Goal: Task Accomplishment & Management: Use online tool/utility

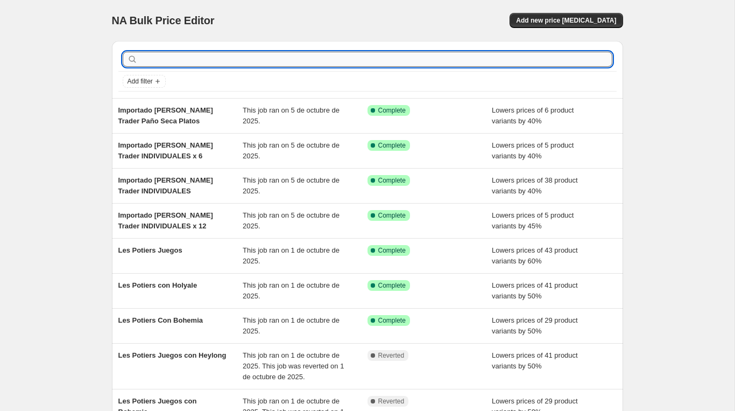
click at [188, 60] on input "text" at bounding box center [376, 59] width 473 height 15
paste input "Importado Fernanda Trader Floreros"
type input "Importado Fernanda Trader Floreros"
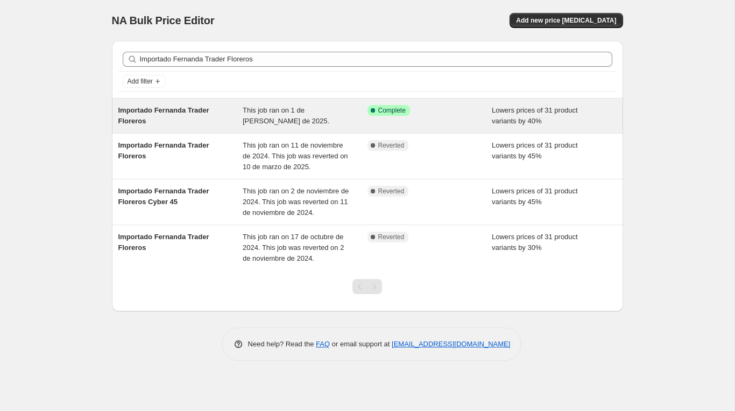
click at [152, 117] on div "Importado Fernanda Trader Floreros" at bounding box center [180, 116] width 125 height 22
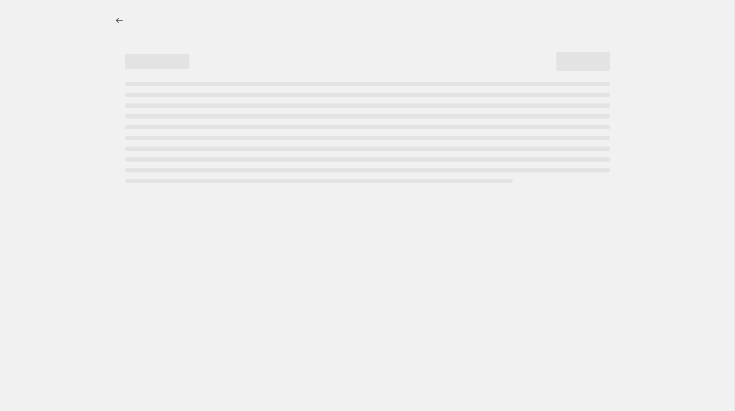
select select "percentage"
select select "vendor"
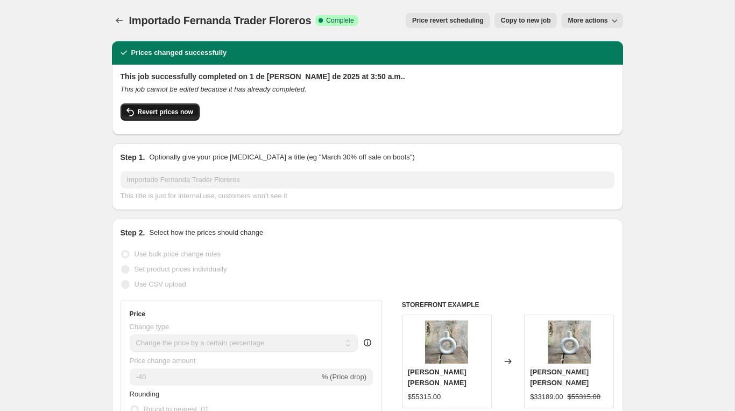
click at [169, 111] on span "Revert prices now" at bounding box center [165, 112] width 55 height 9
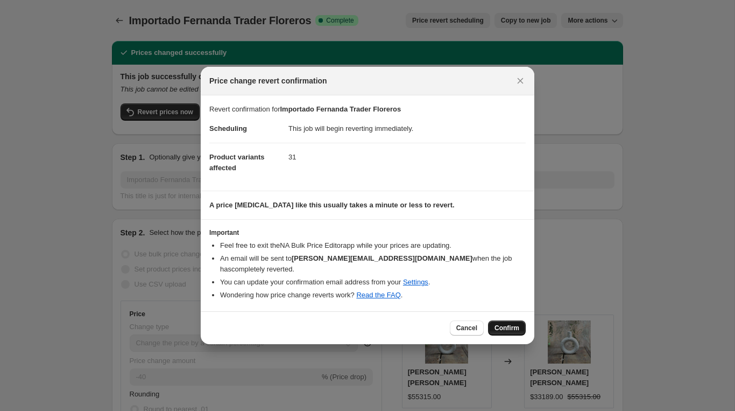
click at [508, 324] on span "Confirm" at bounding box center [507, 328] width 25 height 9
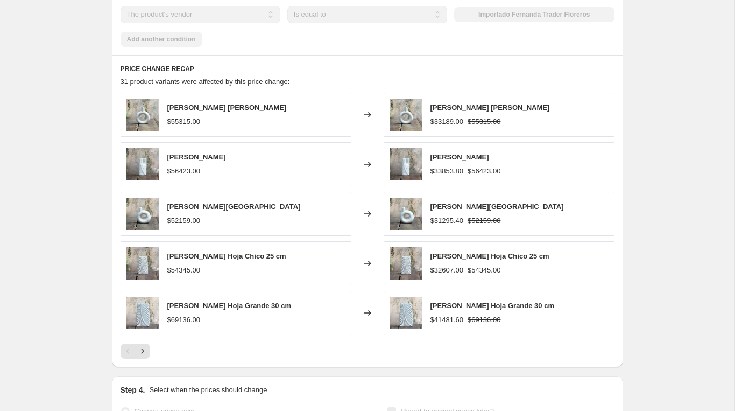
scroll to position [812, 0]
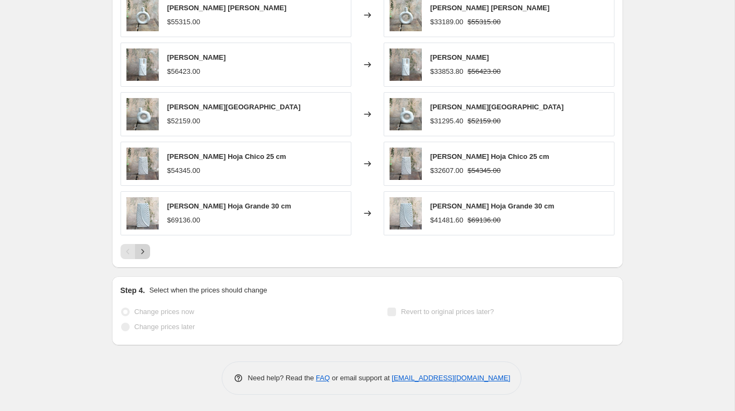
click at [142, 249] on icon "Next" at bounding box center [142, 251] width 11 height 11
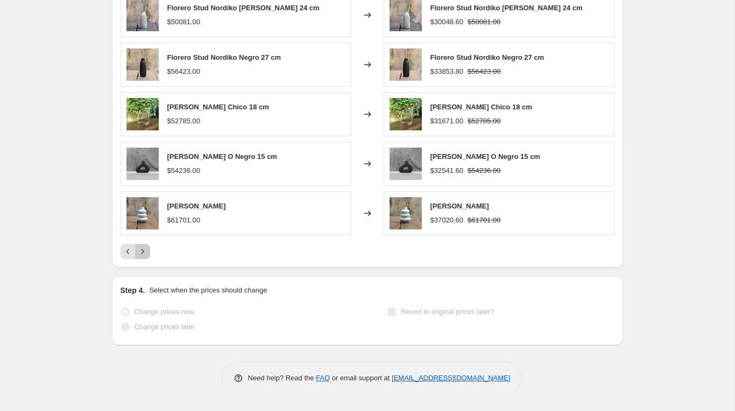
click at [142, 249] on icon "Next" at bounding box center [142, 251] width 11 height 11
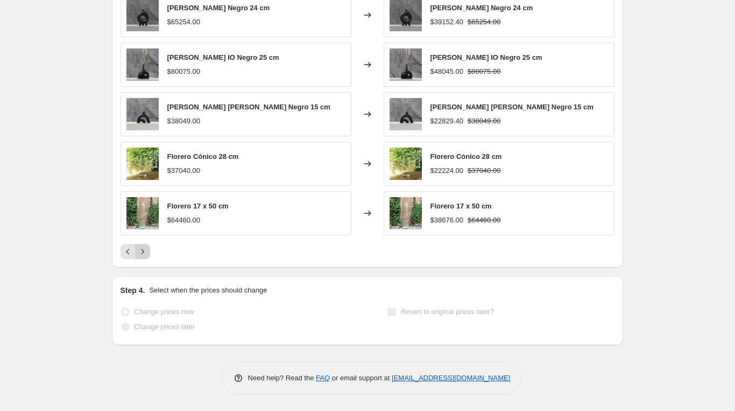
click at [142, 249] on icon "Next" at bounding box center [142, 251] width 11 height 11
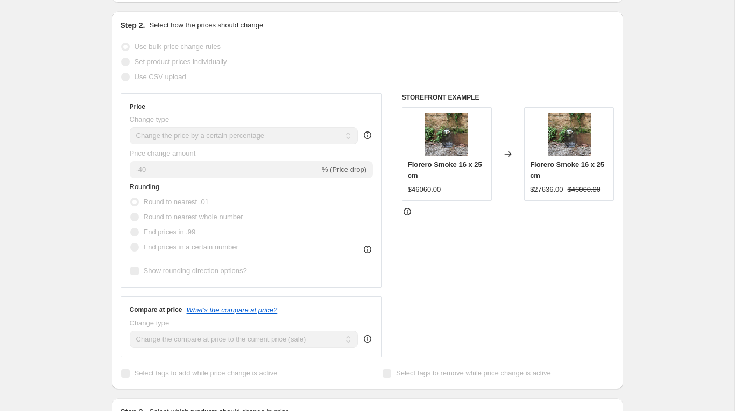
scroll to position [0, 0]
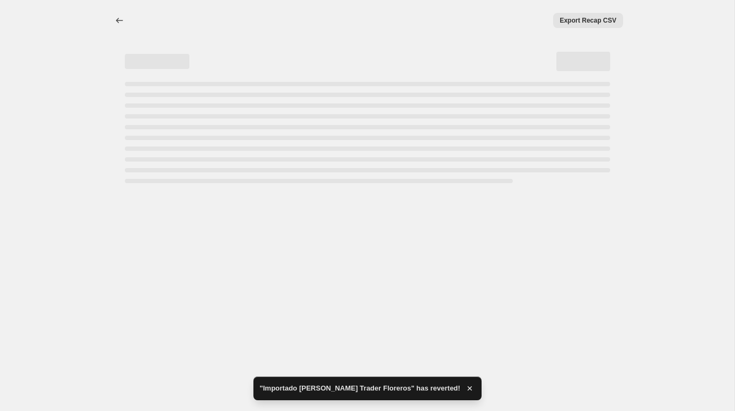
select select "percentage"
select select "vendor"
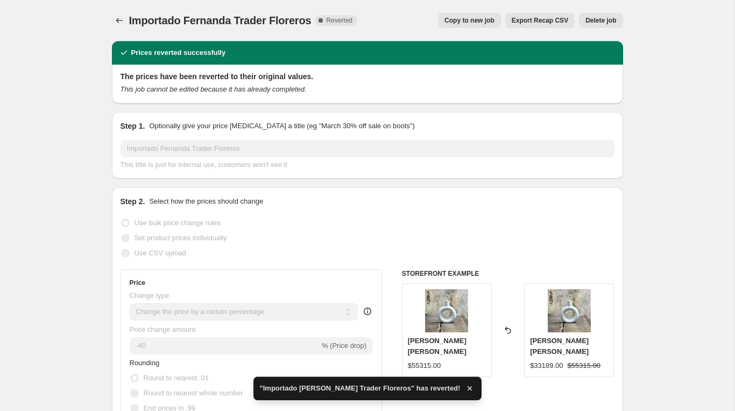
click at [468, 25] on button "Copy to new job" at bounding box center [469, 20] width 63 height 15
select select "percentage"
select select "vendor"
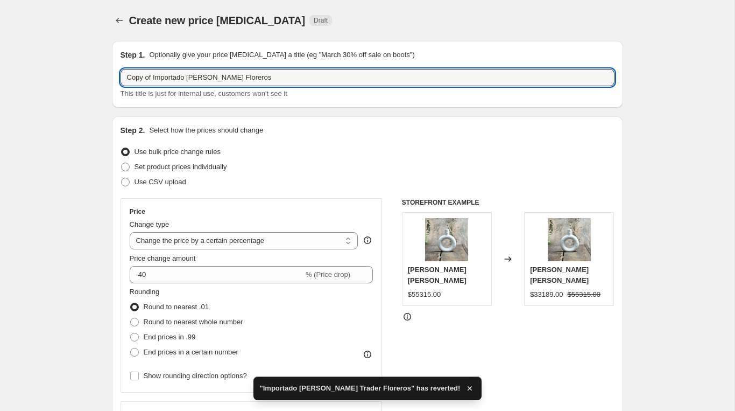
drag, startPoint x: 155, startPoint y: 78, endPoint x: -6, endPoint y: 69, distance: 161.2
click at [0, 69] on html "Home Settings Plans Skip to content Create new price change job. This page is r…" at bounding box center [367, 205] width 735 height 411
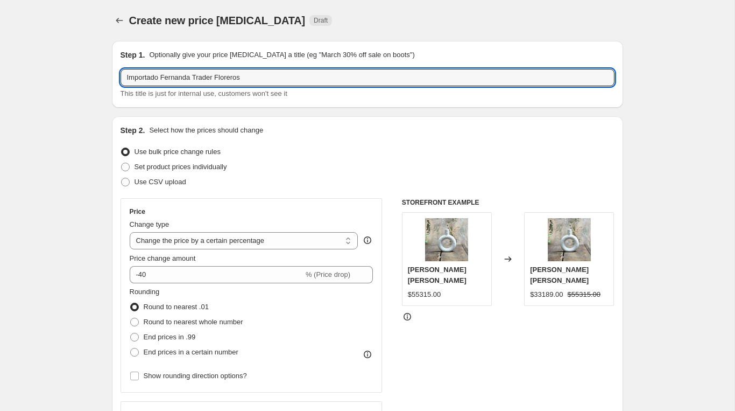
type input "Importado Fernanda Trader Floreros"
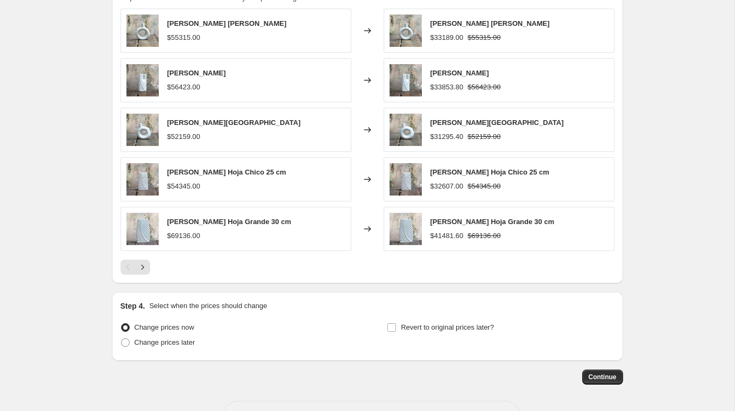
scroll to position [787, 0]
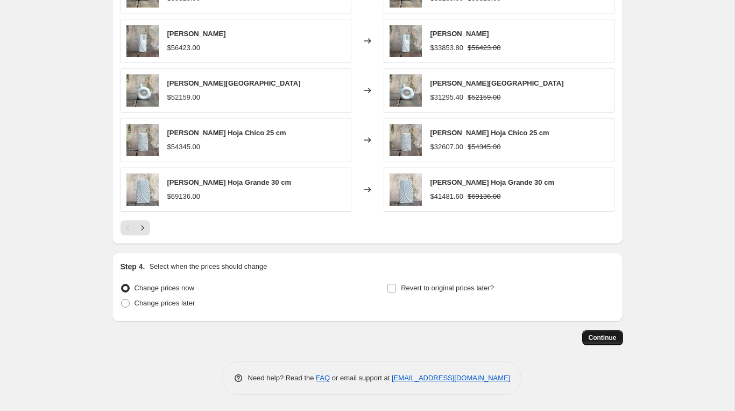
click at [594, 335] on span "Continue" at bounding box center [603, 337] width 28 height 9
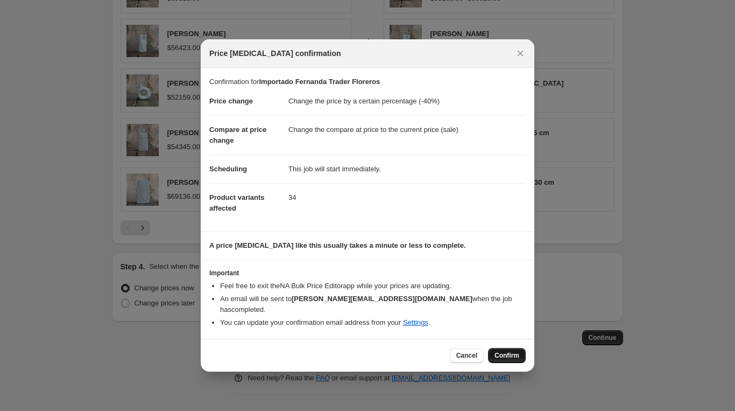
click at [497, 352] on span "Confirm" at bounding box center [507, 355] width 25 height 9
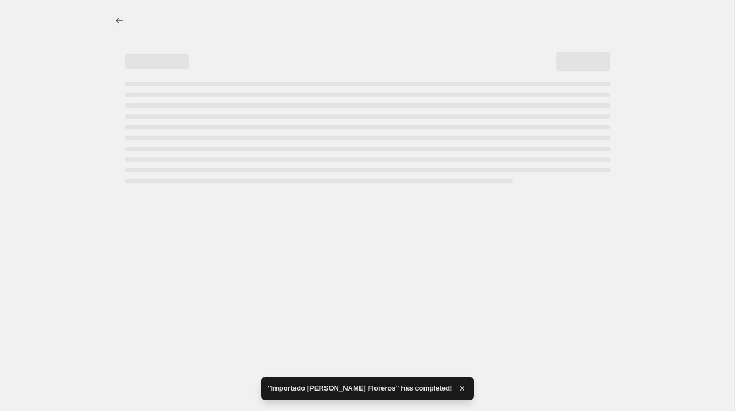
select select "percentage"
select select "vendor"
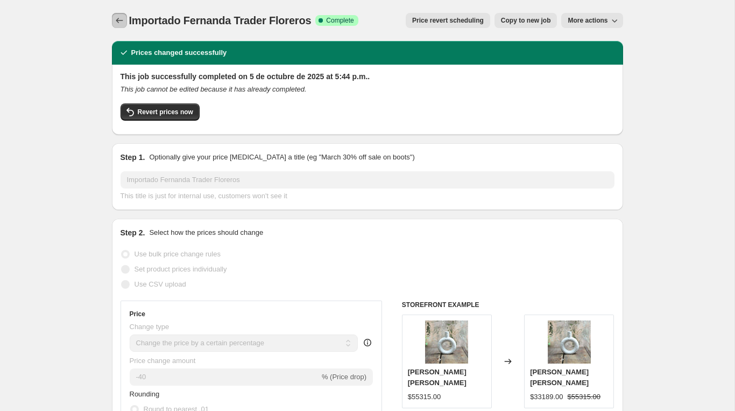
click at [122, 22] on icon "Price change jobs" at bounding box center [119, 20] width 11 height 11
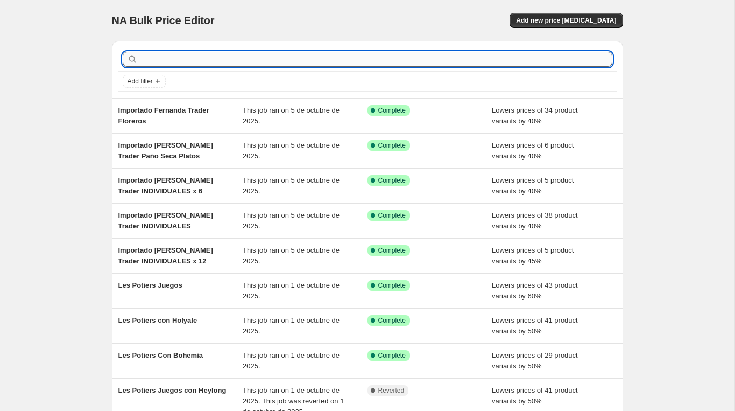
click at [199, 56] on input "text" at bounding box center [376, 59] width 473 height 15
paste input "Importado Fernanda Trader Co Portaretratos"
type input "Importado Fernanda Trader Co Portaretratos"
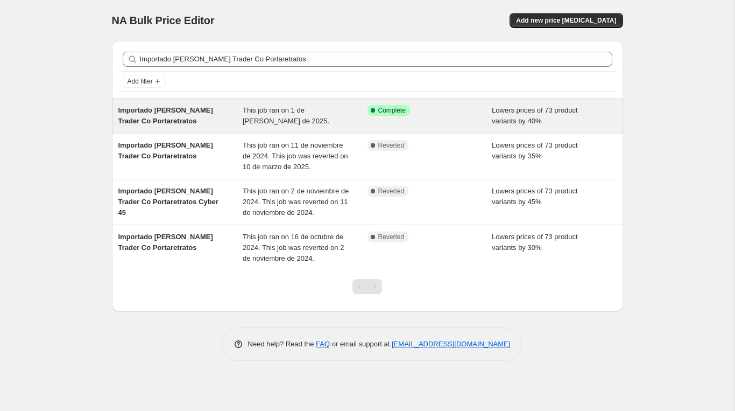
click at [176, 116] on div "Importado Fernanda Trader Co Portaretratos" at bounding box center [180, 116] width 125 height 22
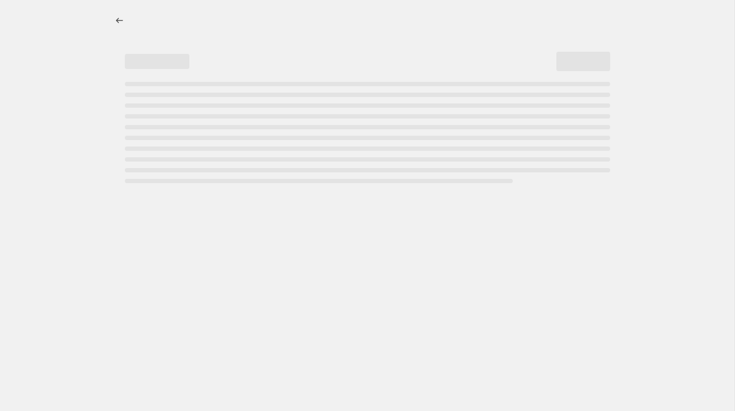
select select "percentage"
select select "vendor"
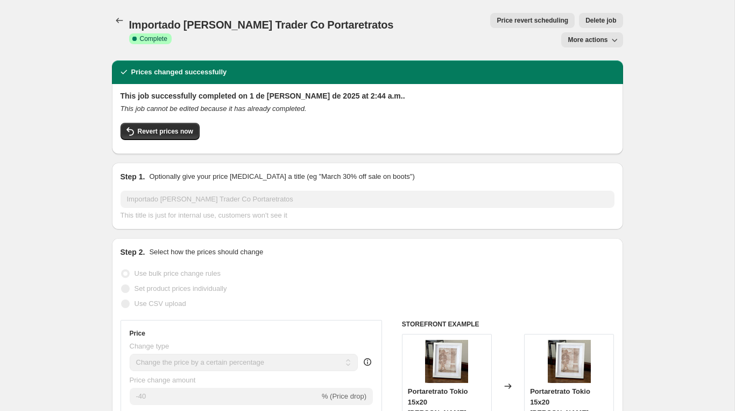
click at [176, 127] on span "Revert prices now" at bounding box center [165, 131] width 55 height 9
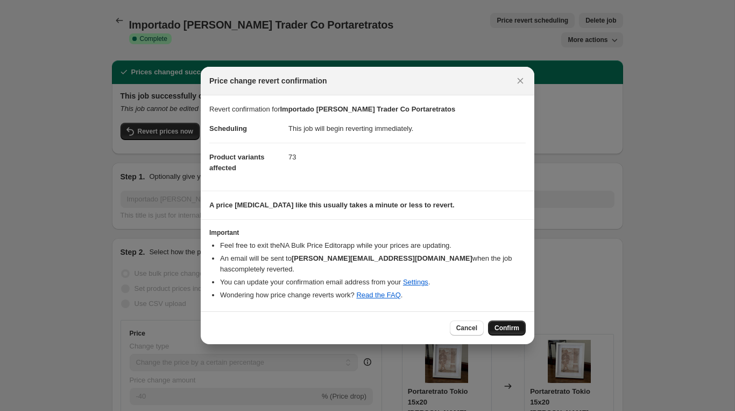
click at [510, 320] on button "Confirm" at bounding box center [507, 327] width 38 height 15
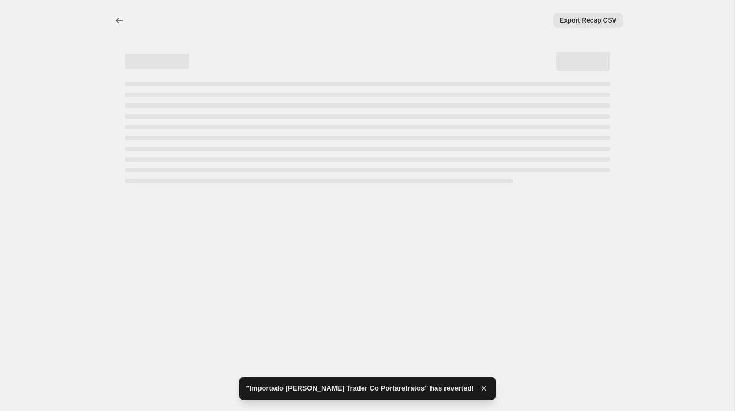
select select "percentage"
select select "vendor"
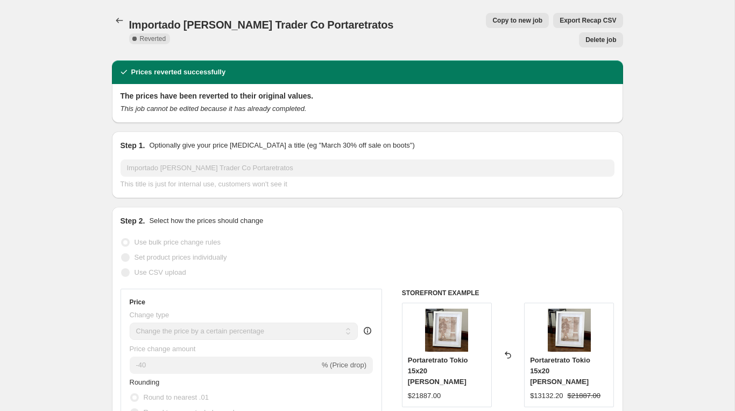
click at [493, 20] on span "Copy to new job" at bounding box center [518, 20] width 50 height 9
select select "percentage"
select select "vendor"
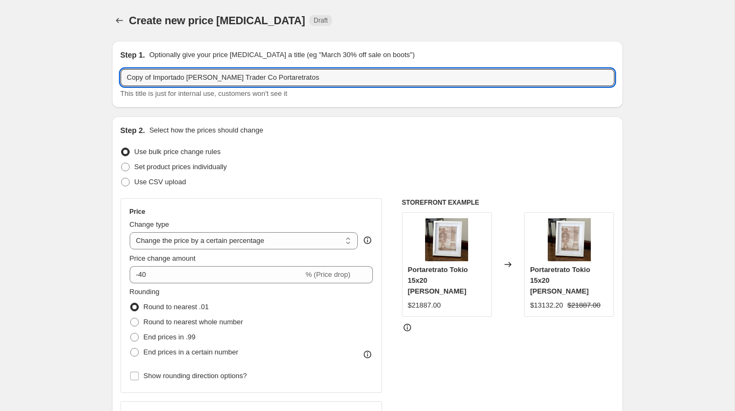
drag, startPoint x: 154, startPoint y: 75, endPoint x: 17, endPoint y: 62, distance: 137.8
type input "Importado Fernanda Trader Co Portaretratos"
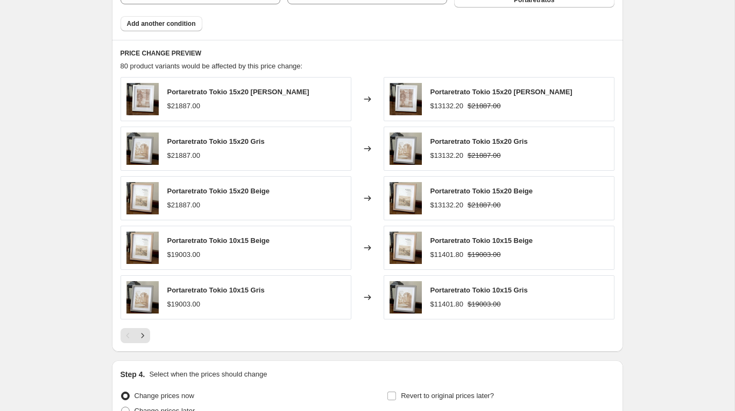
scroll to position [787, 0]
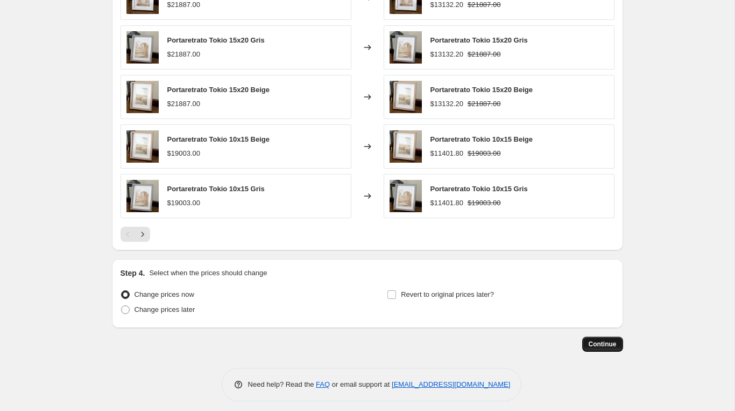
click at [605, 340] on span "Continue" at bounding box center [603, 344] width 28 height 9
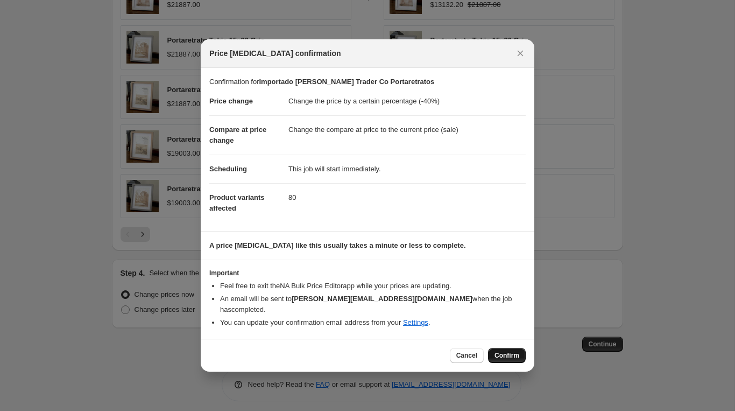
click at [510, 351] on span "Confirm" at bounding box center [507, 355] width 25 height 9
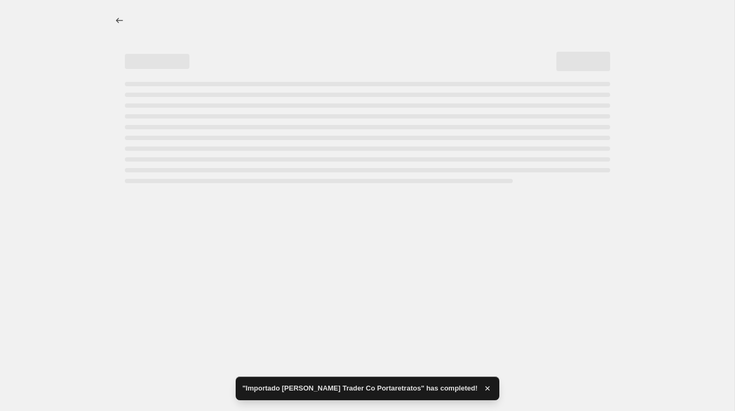
select select "percentage"
select select "vendor"
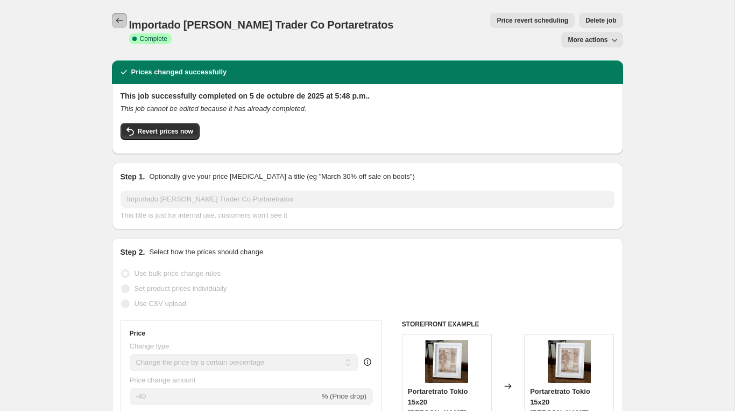
click at [117, 25] on icon "Price change jobs" at bounding box center [119, 20] width 11 height 11
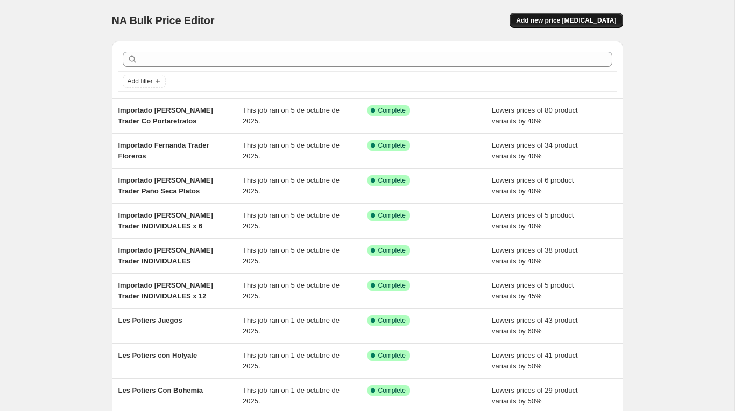
click at [545, 25] on button "Add new price change job" at bounding box center [566, 20] width 113 height 15
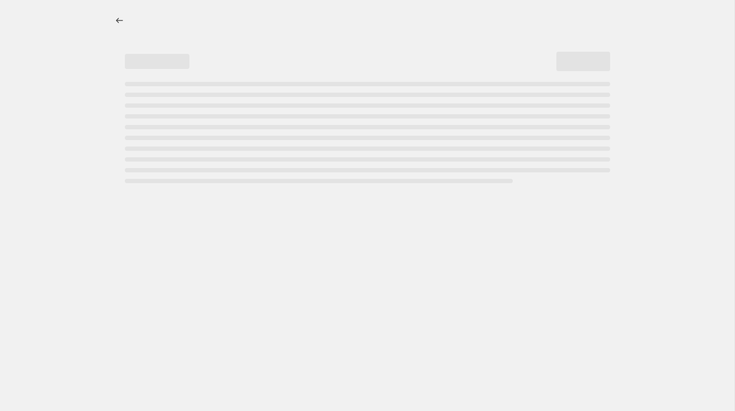
select select "percentage"
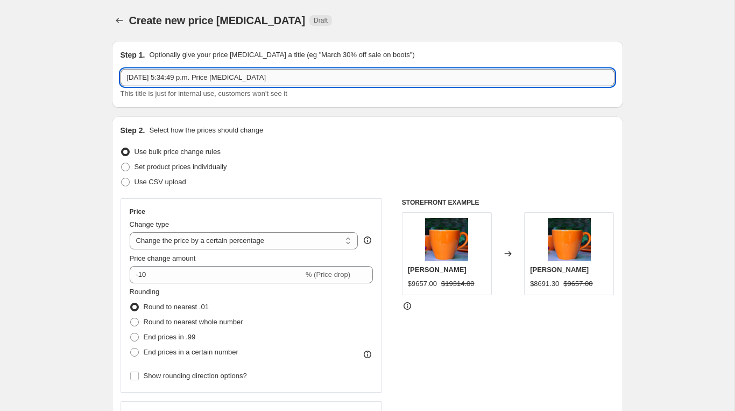
click at [287, 79] on input "5 oct 2025, 5:34:49 p.m. Price change job" at bounding box center [368, 77] width 494 height 17
paste input "Importado Fernanda Trader Joyero"
type input "Importado Fernanda Trader Joyero"
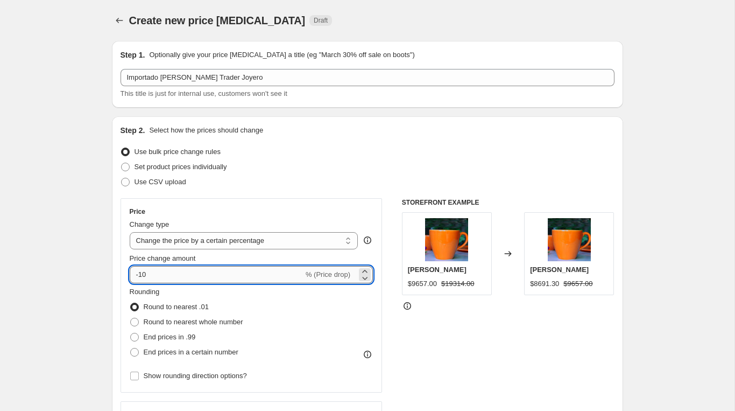
click at [190, 269] on input "-10" at bounding box center [217, 274] width 174 height 17
type input "-1"
type input "-40"
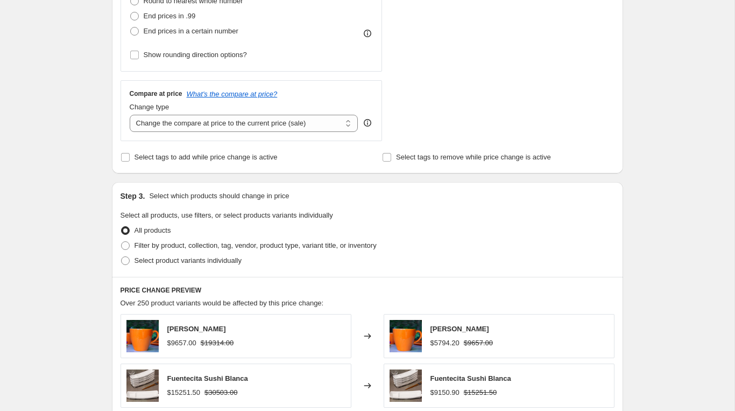
scroll to position [322, 0]
click at [138, 244] on span "Filter by product, collection, tag, vendor, product type, variant title, or inv…" at bounding box center [256, 244] width 242 height 8
click at [122, 241] on input "Filter by product, collection, tag, vendor, product type, variant title, or inv…" at bounding box center [121, 240] width 1 height 1
radio input "true"
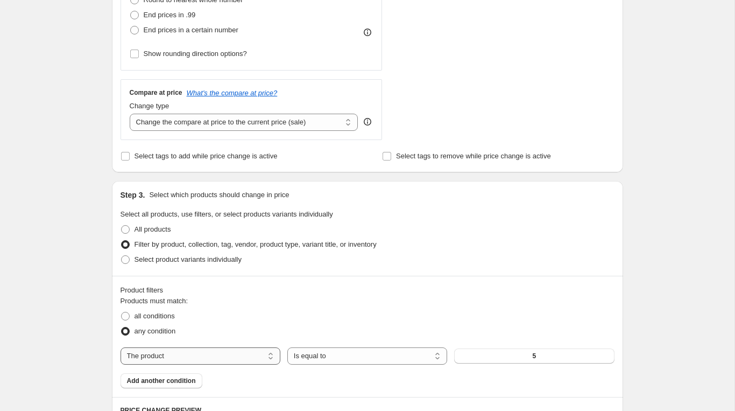
click at [197, 357] on select "The product The product's collection The product's tag The product's vendor The…" at bounding box center [201, 355] width 160 height 17
select select "vendor"
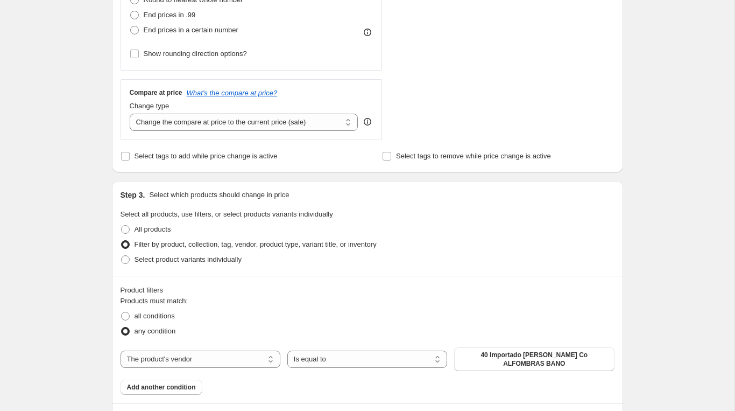
click at [541, 359] on span "40 Importado Fernanda Trader Co ALFOMBRAS BANO" at bounding box center [534, 358] width 147 height 17
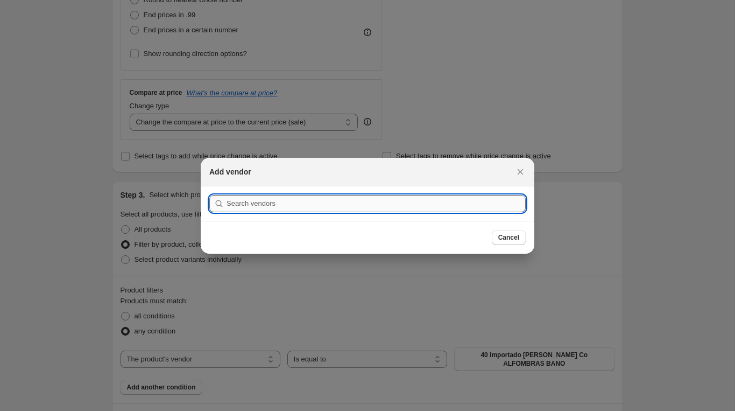
click at [410, 203] on input ":rht:" at bounding box center [376, 203] width 299 height 17
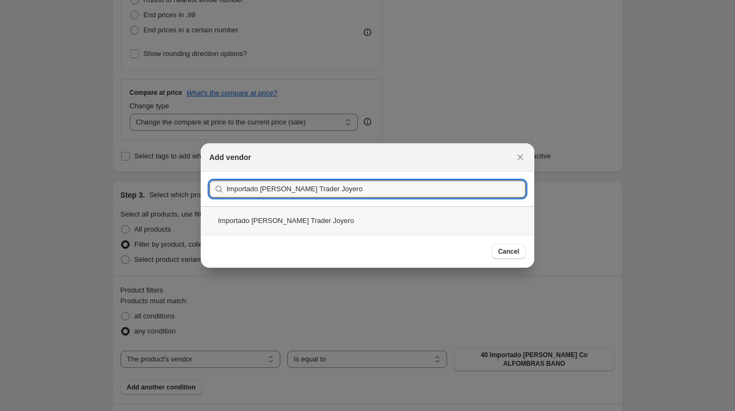
type input "Importado Fernanda Trader Joyero"
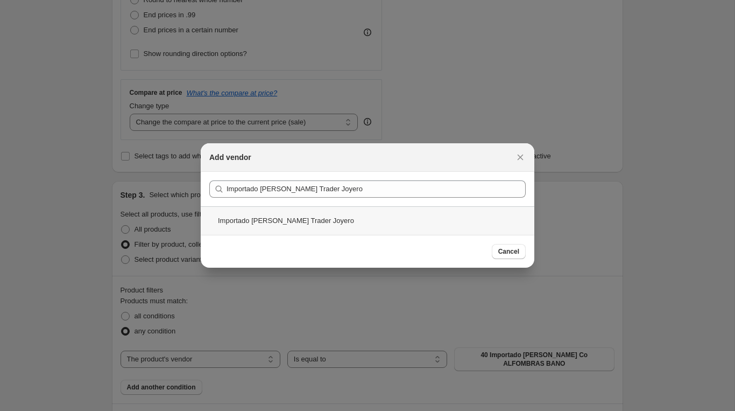
click at [361, 214] on div "Importado Fernanda Trader Joyero" at bounding box center [368, 220] width 334 height 29
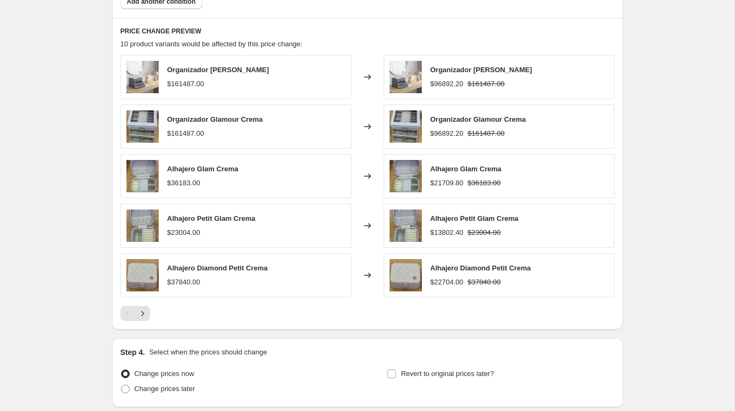
scroll to position [778, 0]
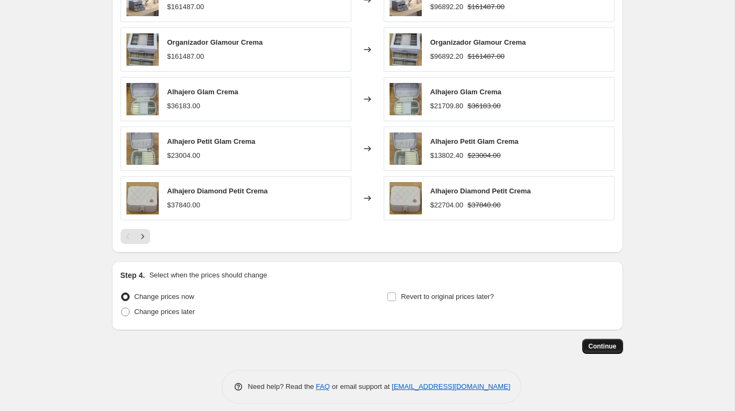
click at [601, 349] on span "Continue" at bounding box center [603, 346] width 28 height 9
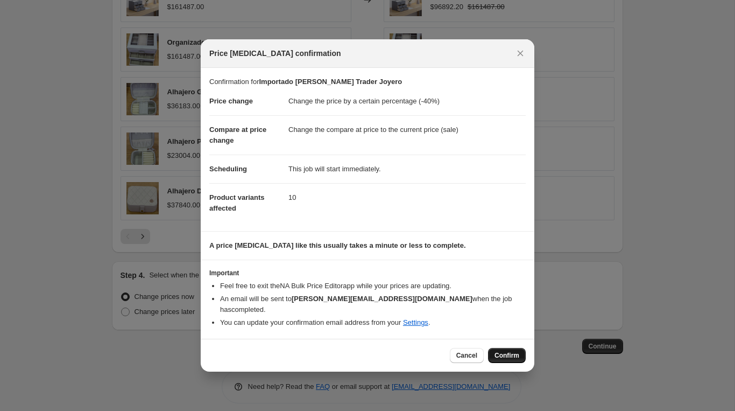
click at [513, 351] on span "Confirm" at bounding box center [507, 355] width 25 height 9
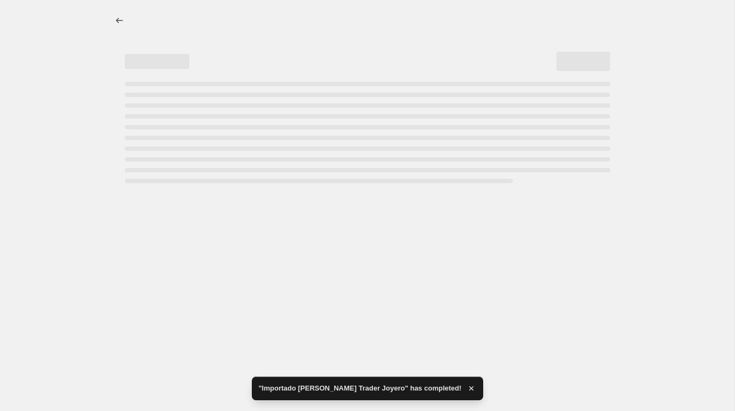
select select "percentage"
select select "vendor"
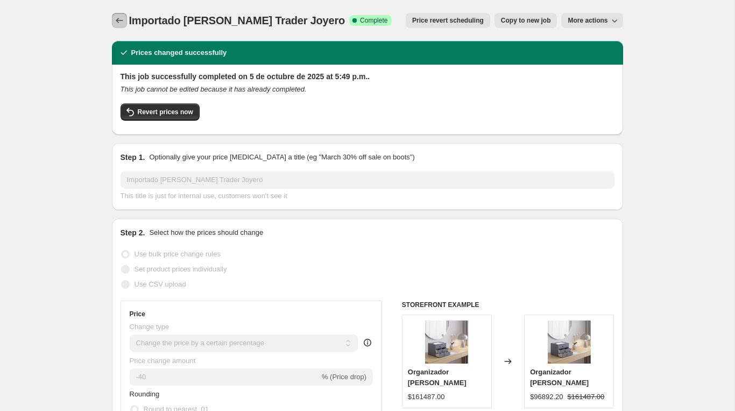
click at [121, 16] on icon "Price change jobs" at bounding box center [119, 20] width 11 height 11
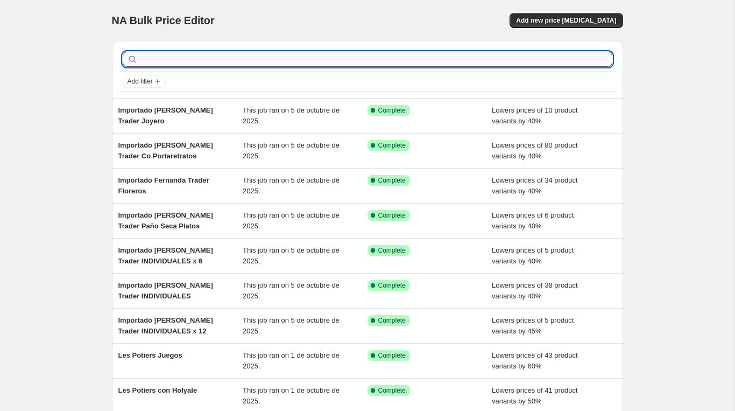
click at [233, 58] on input "text" at bounding box center [376, 59] width 473 height 15
paste input "Importado Fernanda Trader Co ORGANIZADORES"
type input "Importado Fernanda Trader Co ORGANIZADORES"
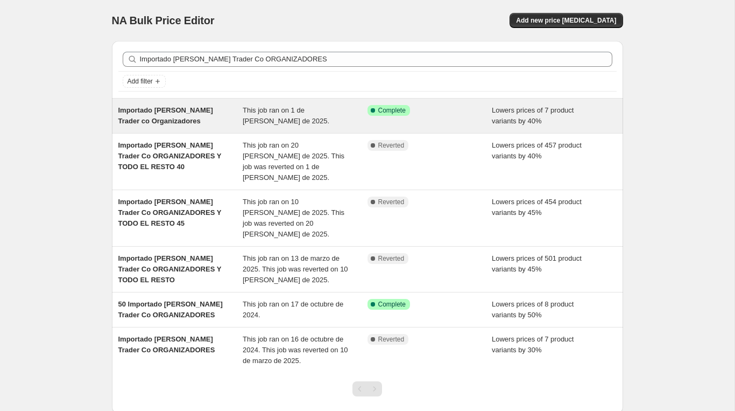
click at [202, 127] on div "Importado Fernanda Trader co Organizadores This job ran on 1 de julio de 2025. …" at bounding box center [367, 116] width 511 height 34
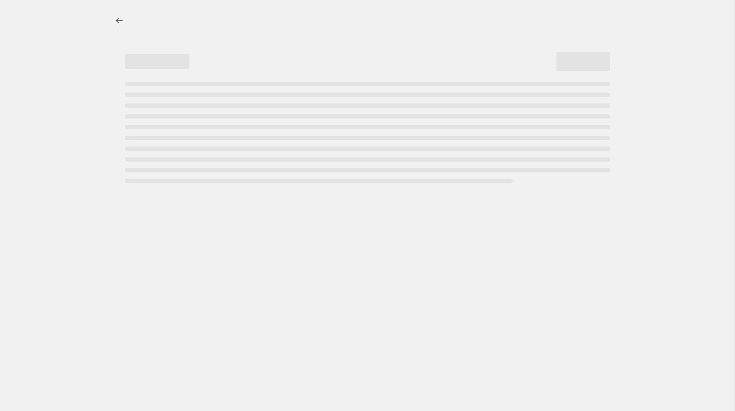
select select "percentage"
select select "vendor"
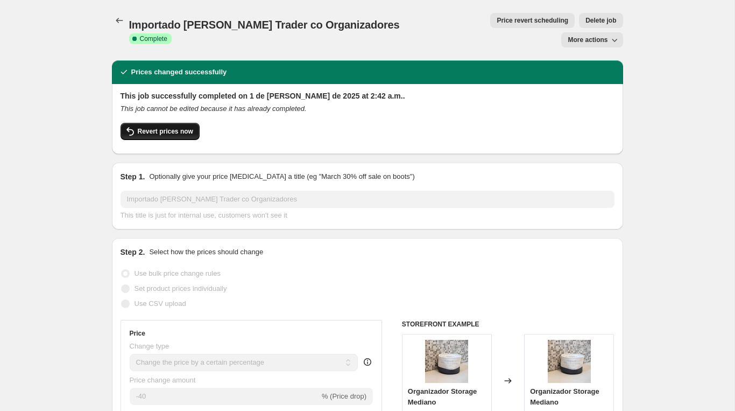
click at [183, 127] on span "Revert prices now" at bounding box center [165, 131] width 55 height 9
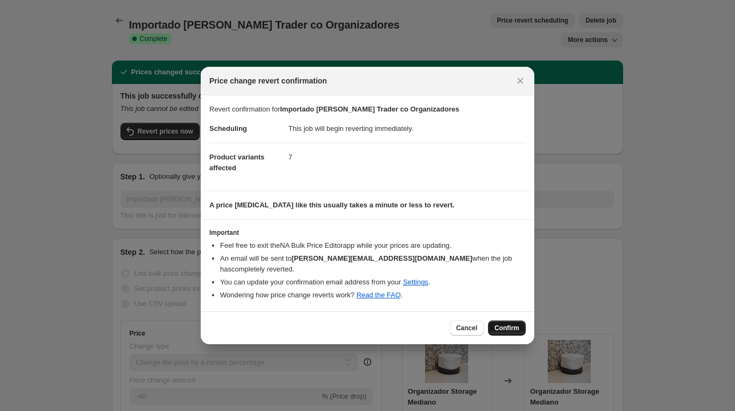
click at [509, 327] on button "Confirm" at bounding box center [507, 327] width 38 height 15
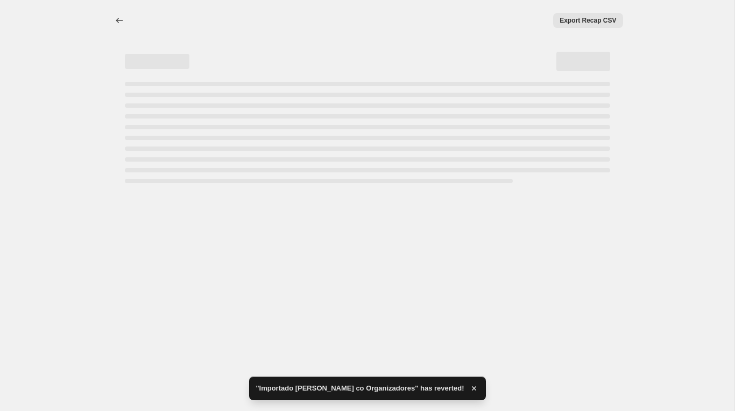
select select "percentage"
select select "vendor"
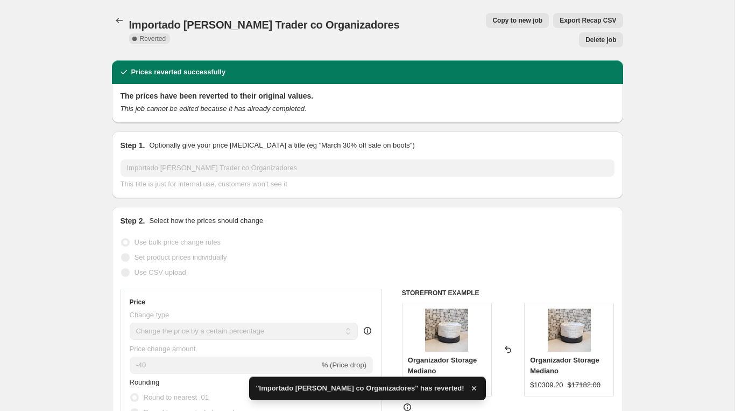
click at [493, 24] on span "Copy to new job" at bounding box center [518, 20] width 50 height 9
select select "percentage"
select select "vendor"
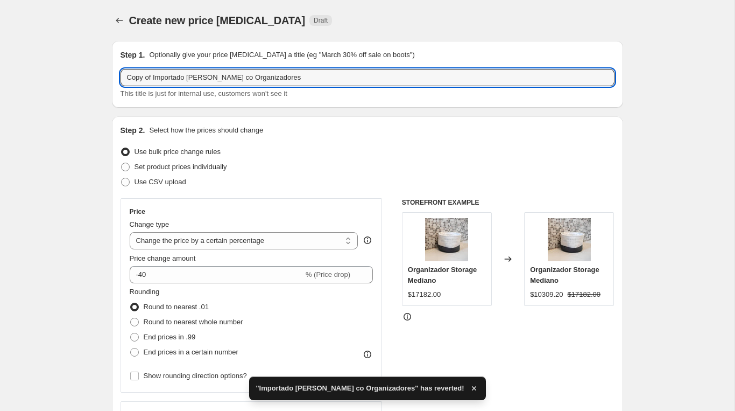
drag, startPoint x: 155, startPoint y: 78, endPoint x: 36, endPoint y: 75, distance: 119.0
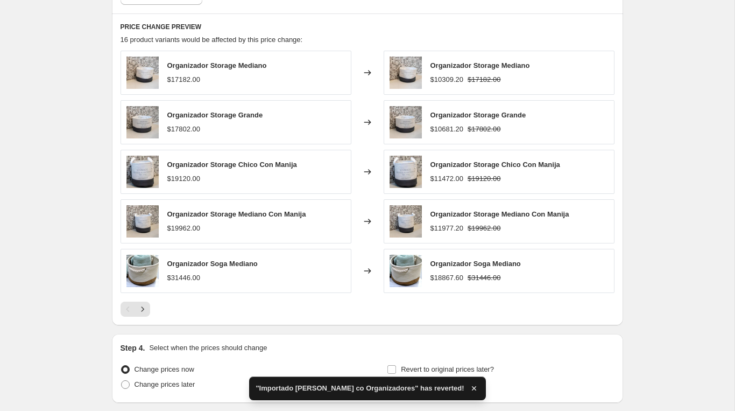
scroll to position [793, 0]
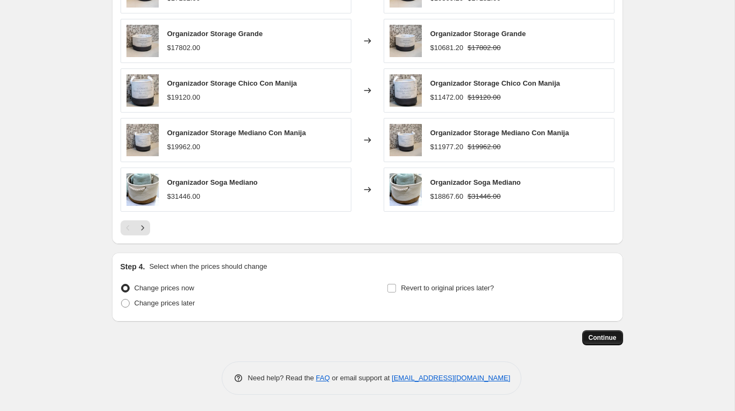
type input "mportado Fernanda Trader co Organizadores"
click at [598, 338] on span "Continue" at bounding box center [603, 337] width 28 height 9
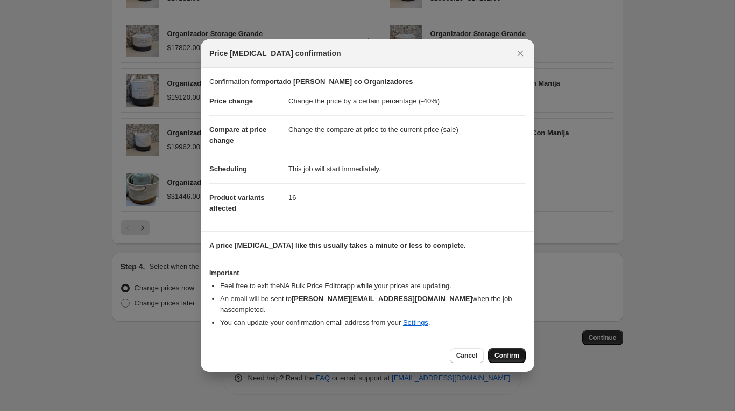
click at [507, 351] on span "Confirm" at bounding box center [507, 355] width 25 height 9
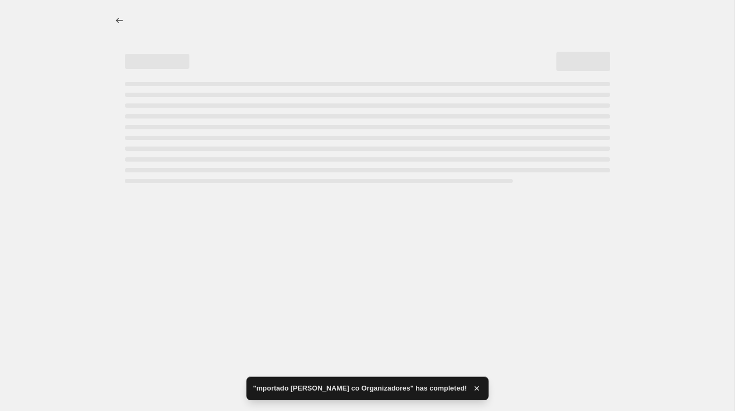
select select "percentage"
select select "vendor"
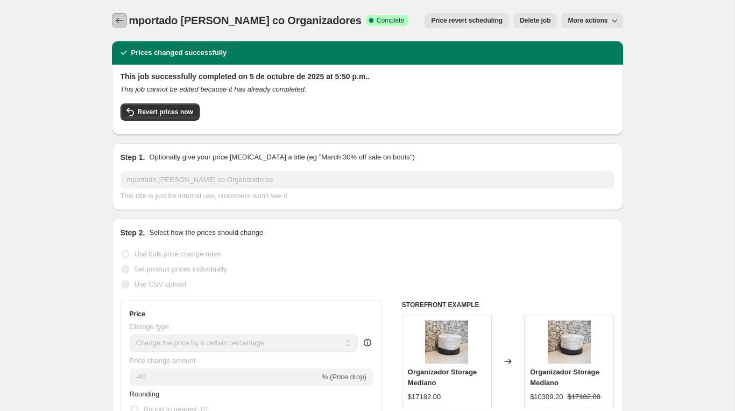
click at [123, 22] on icon "Price change jobs" at bounding box center [119, 20] width 11 height 11
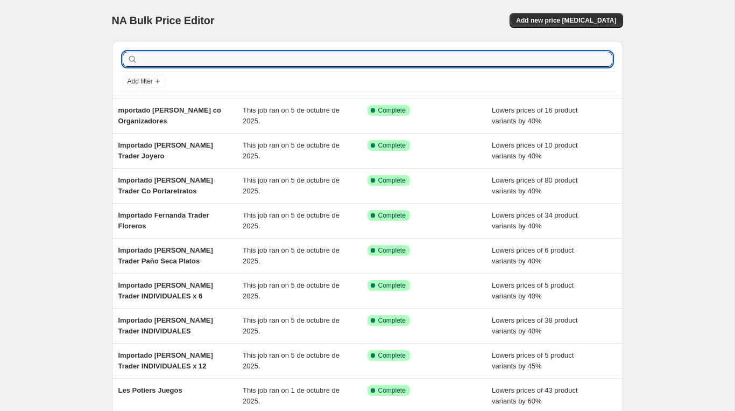
click at [201, 58] on input "text" at bounding box center [376, 59] width 473 height 15
paste input "Importado Fernanda Jarras / Termos"
type input "Importado Fernanda Jarras / Termos"
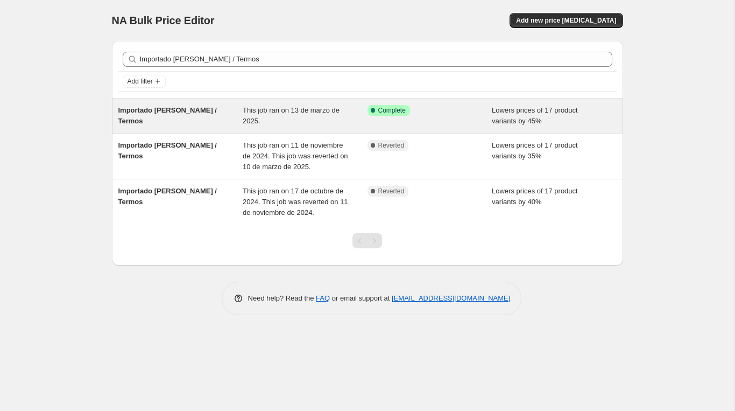
click at [169, 122] on div "Importado Fernanda Jarras / Termos" at bounding box center [180, 116] width 125 height 22
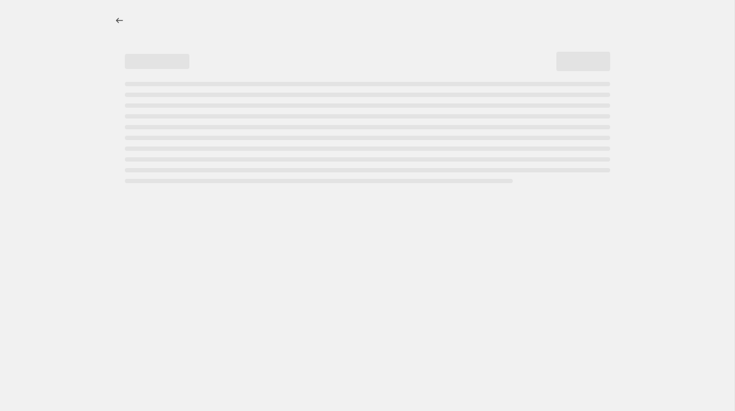
select select "percentage"
select select "vendor"
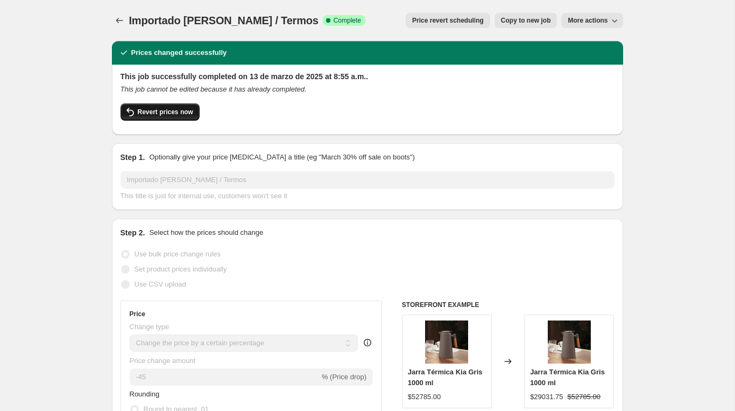
click at [174, 108] on span "Revert prices now" at bounding box center [165, 112] width 55 height 9
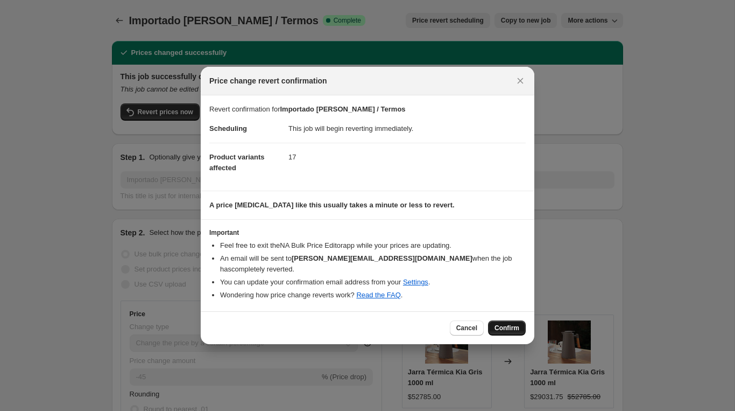
click at [501, 324] on span "Confirm" at bounding box center [507, 328] width 25 height 9
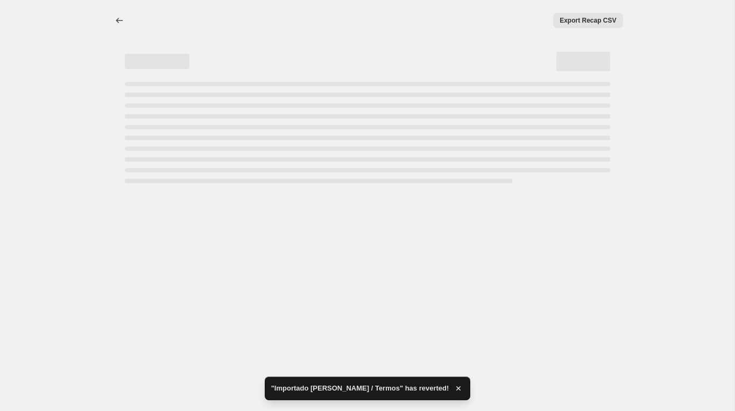
select select "percentage"
select select "vendor"
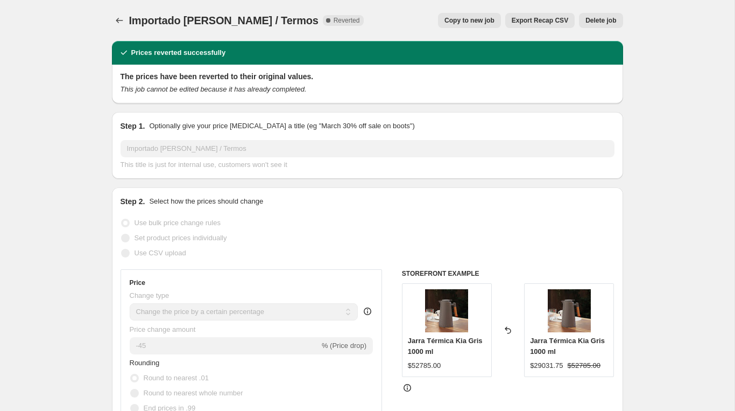
click at [460, 20] on span "Copy to new job" at bounding box center [470, 20] width 50 height 9
select select "percentage"
select select "vendor"
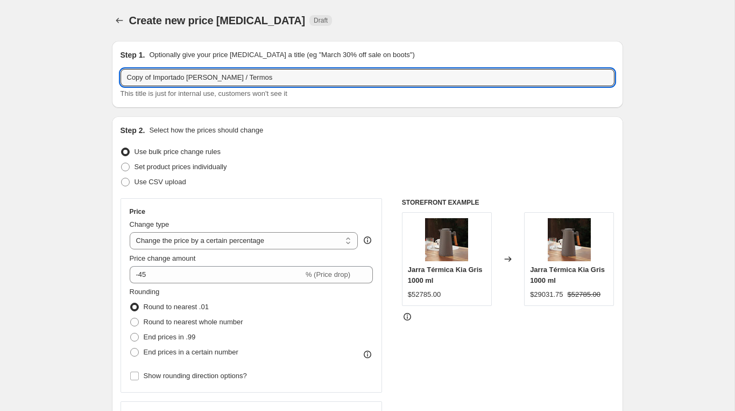
drag, startPoint x: 156, startPoint y: 76, endPoint x: 68, endPoint y: 69, distance: 87.5
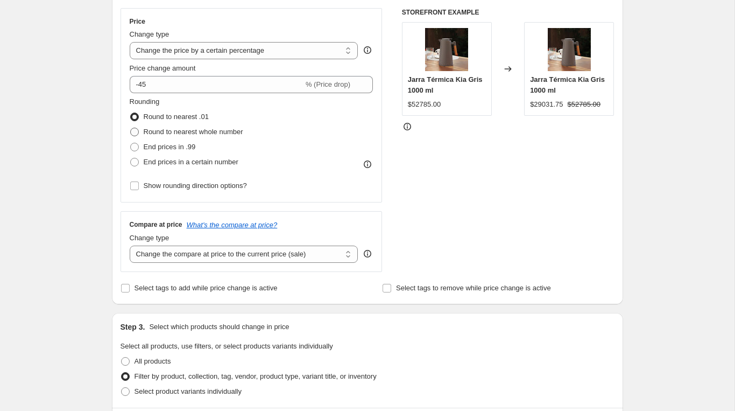
scroll to position [186, 0]
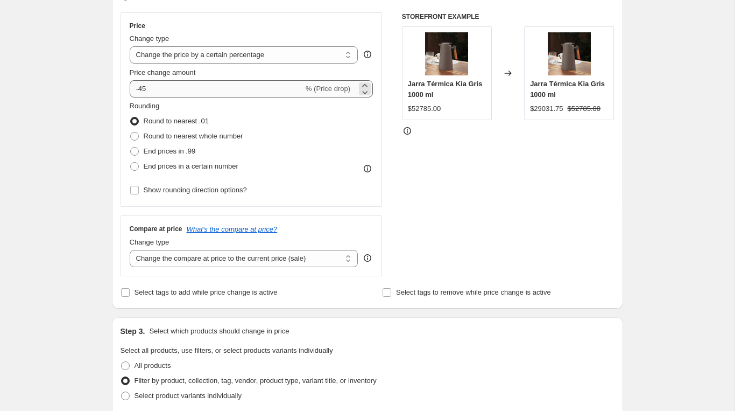
type input "Importado Fernanda Jarras / Termos"
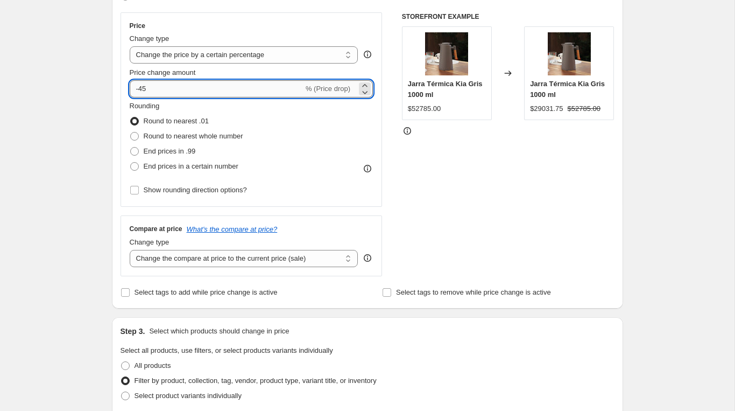
click at [217, 94] on input "-45" at bounding box center [217, 88] width 174 height 17
type input "-40"
click at [410, 194] on div "STOREFRONT EXAMPLE Jarra Térmica Kia Gris 1000 ml $52785.00 Changed to Jarra Té…" at bounding box center [508, 144] width 213 height 264
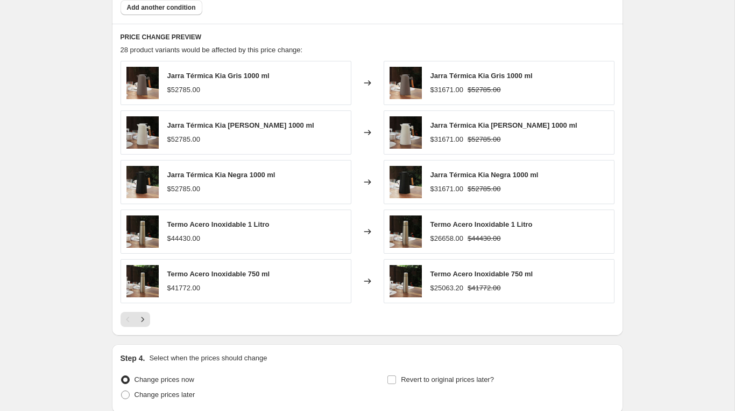
scroll to position [787, 0]
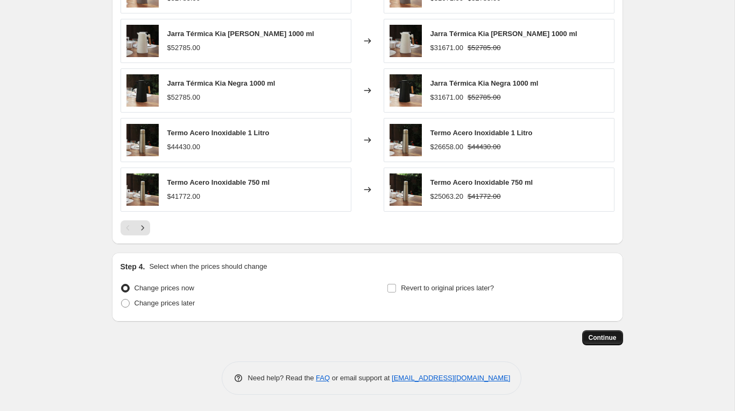
click at [600, 335] on span "Continue" at bounding box center [603, 337] width 28 height 9
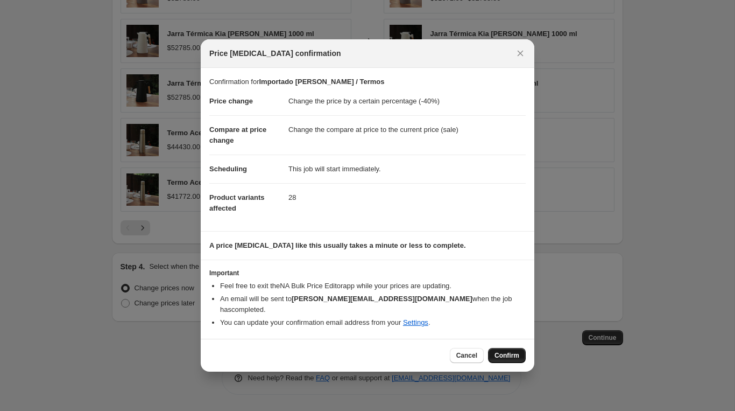
click at [495, 351] on span "Confirm" at bounding box center [507, 355] width 25 height 9
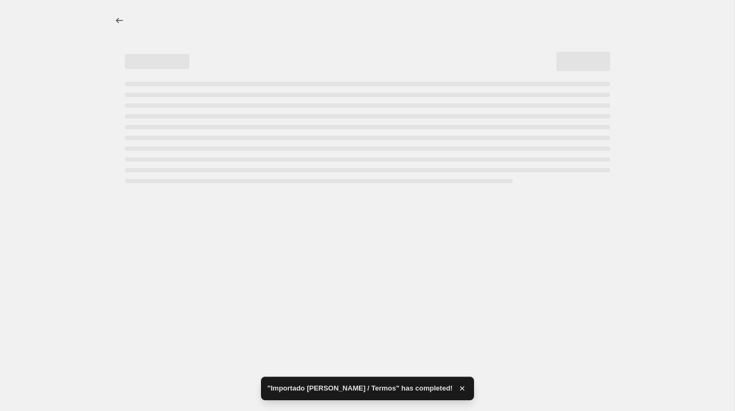
select select "percentage"
select select "vendor"
